Goal: Task Accomplishment & Management: Manage account settings

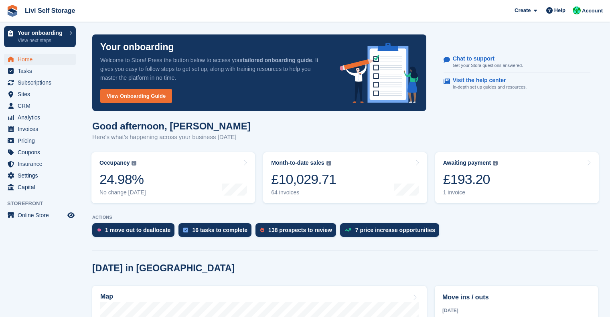
scroll to position [187, 0]
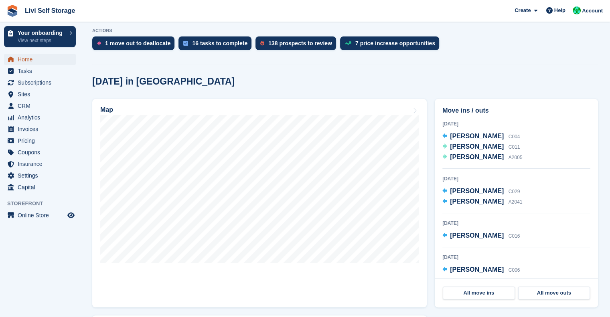
click at [30, 64] on span "Home" at bounding box center [42, 59] width 48 height 11
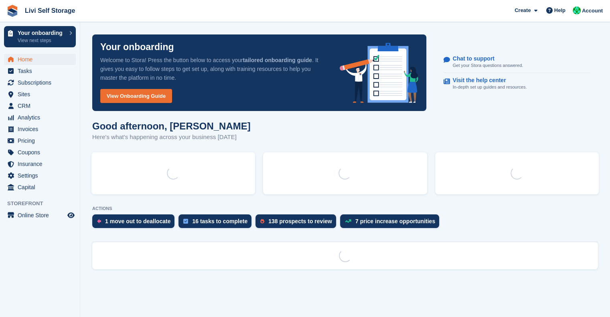
scroll to position [0, 0]
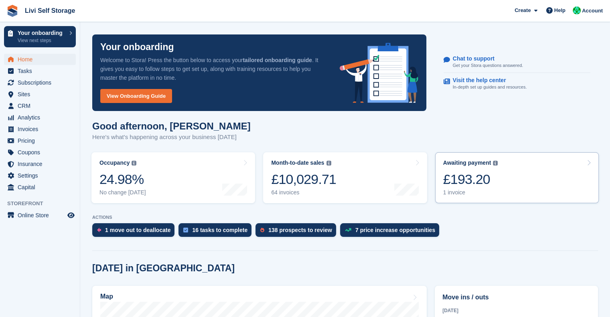
click at [463, 177] on div "£193.20" at bounding box center [470, 179] width 55 height 16
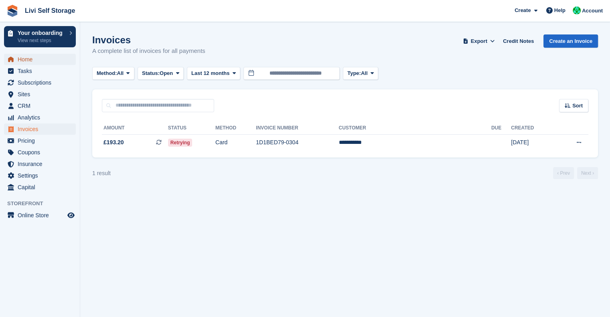
click at [29, 64] on span "Home" at bounding box center [42, 59] width 48 height 11
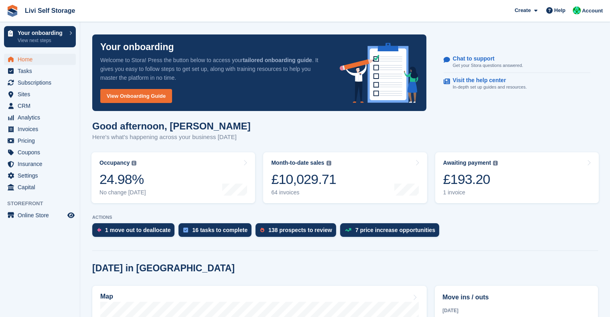
click at [463, 147] on div "Good afternoon, Joe Here's what's happening across your business today" at bounding box center [345, 136] width 506 height 31
click at [26, 81] on span "Subscriptions" at bounding box center [42, 82] width 48 height 11
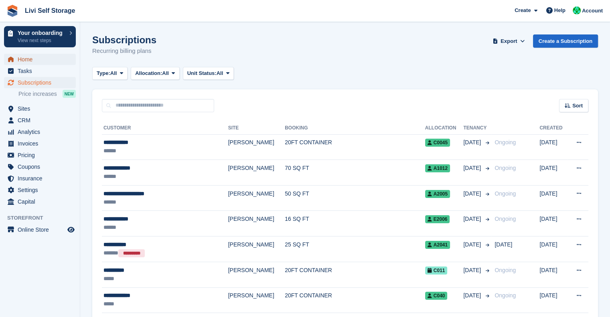
click at [26, 62] on span "Home" at bounding box center [42, 59] width 48 height 11
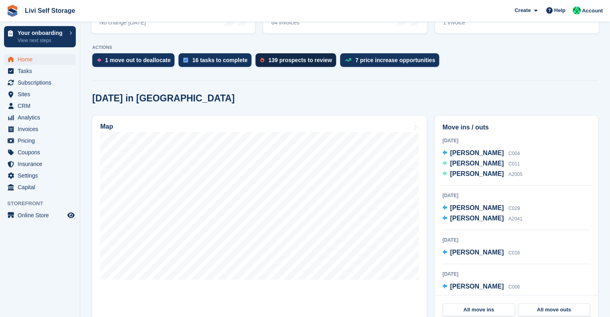
scroll to position [146, 0]
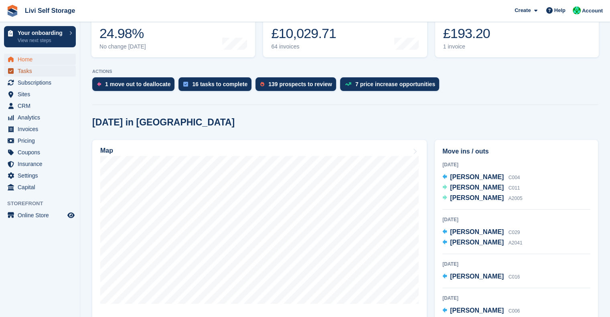
click at [27, 72] on span "Tasks" at bounding box center [42, 70] width 48 height 11
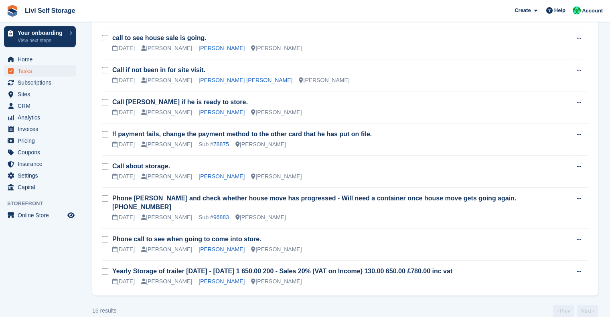
scroll to position [350, 0]
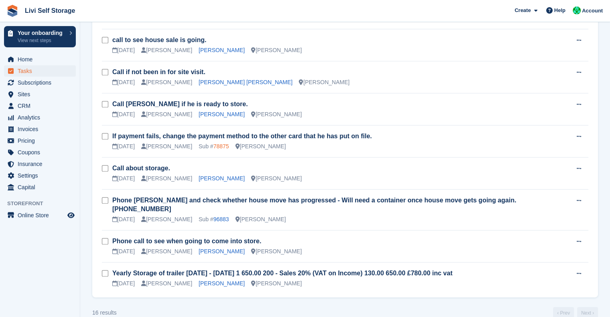
click at [215, 147] on link "78875" at bounding box center [221, 146] width 16 height 6
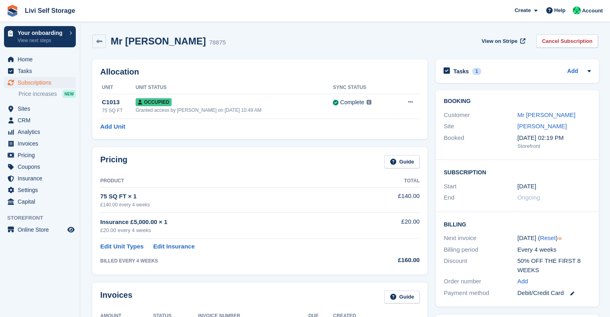
click at [99, 48] on div "Mr [PERSON_NAME] 78875 View on Stripe Cancel Subscription" at bounding box center [345, 42] width 514 height 25
click at [99, 45] on link at bounding box center [99, 42] width 14 height 14
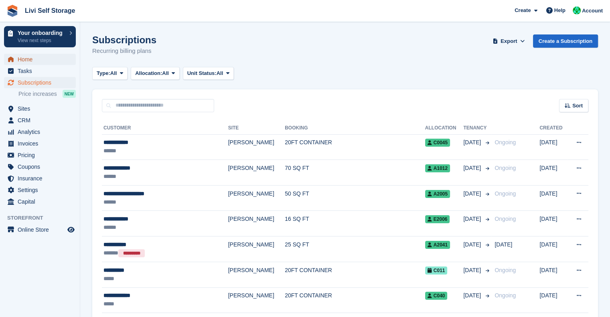
click at [27, 61] on span "Home" at bounding box center [42, 59] width 48 height 11
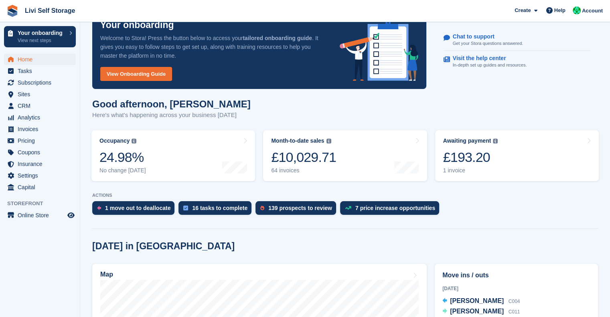
scroll to position [22, 0]
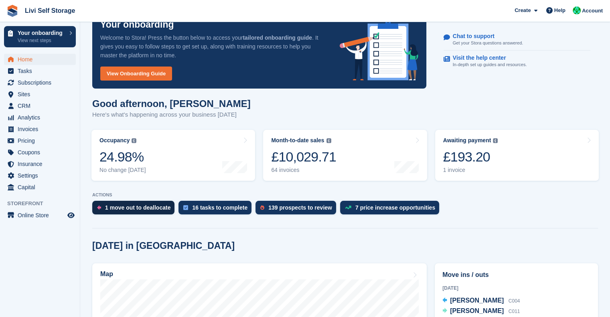
click at [136, 208] on div "1 move out to deallocate" at bounding box center [137, 208] width 65 height 6
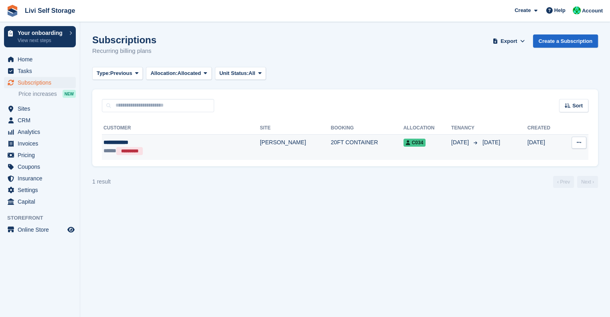
click at [260, 145] on td "[PERSON_NAME]" at bounding box center [295, 146] width 71 height 25
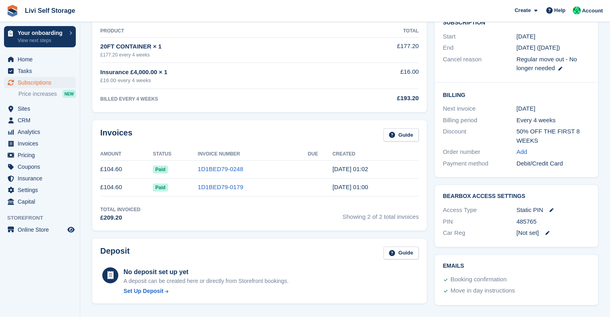
scroll to position [152, 0]
click at [328, 209] on div "Total Invoiced £209.20 Showing 2 of 2 total invoices" at bounding box center [259, 213] width 319 height 16
click at [232, 219] on div "Total Invoiced £209.20 Showing 2 of 2 total invoices" at bounding box center [259, 213] width 319 height 16
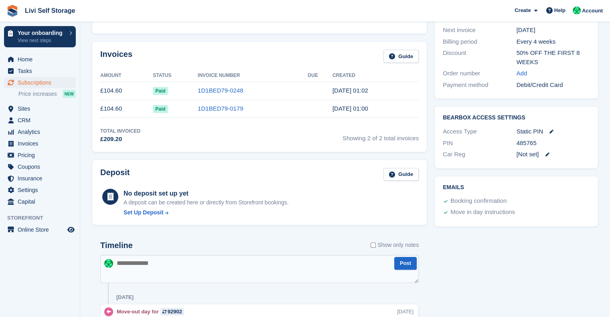
scroll to position [0, 0]
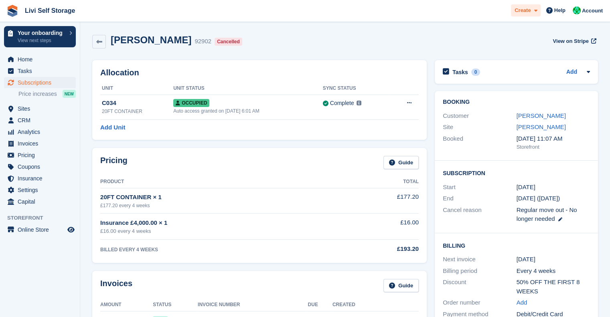
click at [522, 10] on span "Create" at bounding box center [523, 10] width 16 height 8
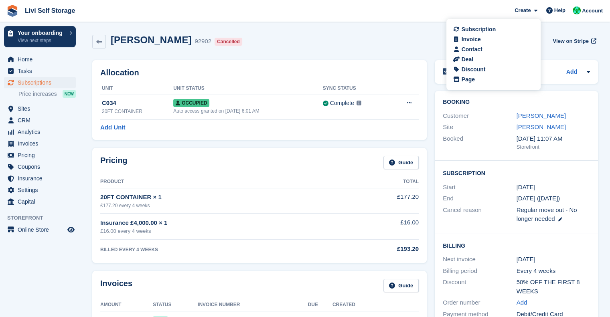
click at [379, 36] on div "[PERSON_NAME] 92902 Cancelled View on Stripe" at bounding box center [345, 42] width 506 height 14
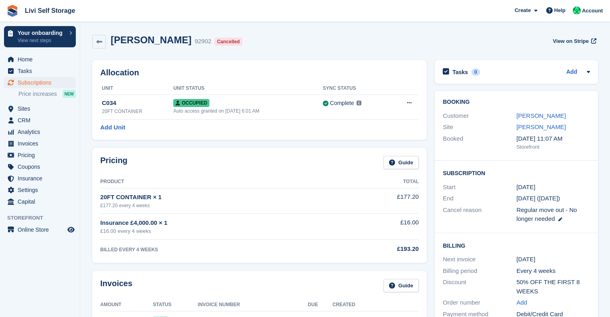
click at [379, 36] on div "[PERSON_NAME] 92902 Cancelled View on Stripe" at bounding box center [345, 42] width 506 height 14
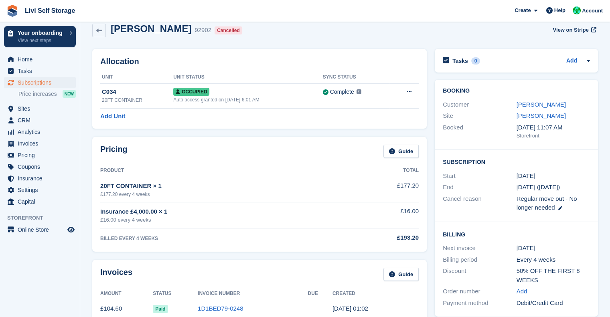
scroll to position [11, 0]
click at [412, 93] on button at bounding box center [409, 92] width 15 height 12
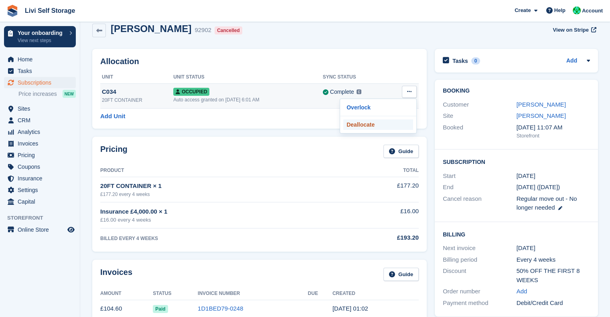
click at [359, 126] on p "Deallocate" at bounding box center [378, 125] width 70 height 10
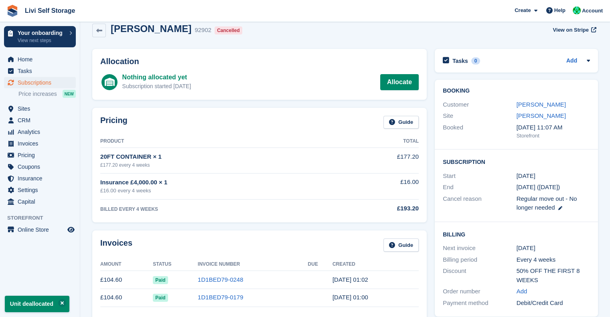
scroll to position [0, 0]
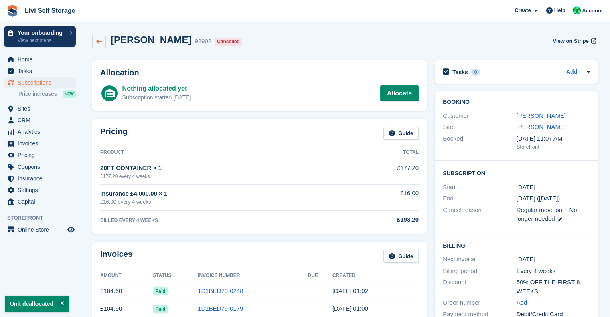
click at [102, 45] on link at bounding box center [99, 42] width 14 height 14
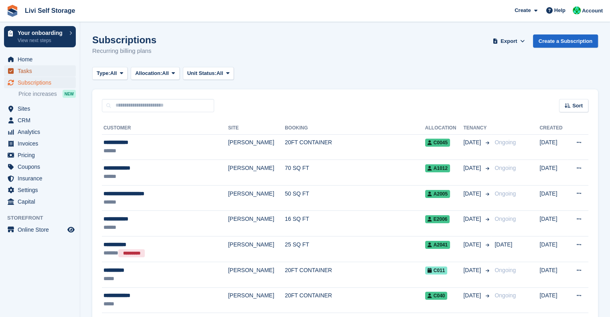
click at [39, 67] on span "Tasks" at bounding box center [42, 70] width 48 height 11
